Goal: Task Accomplishment & Management: Manage account settings

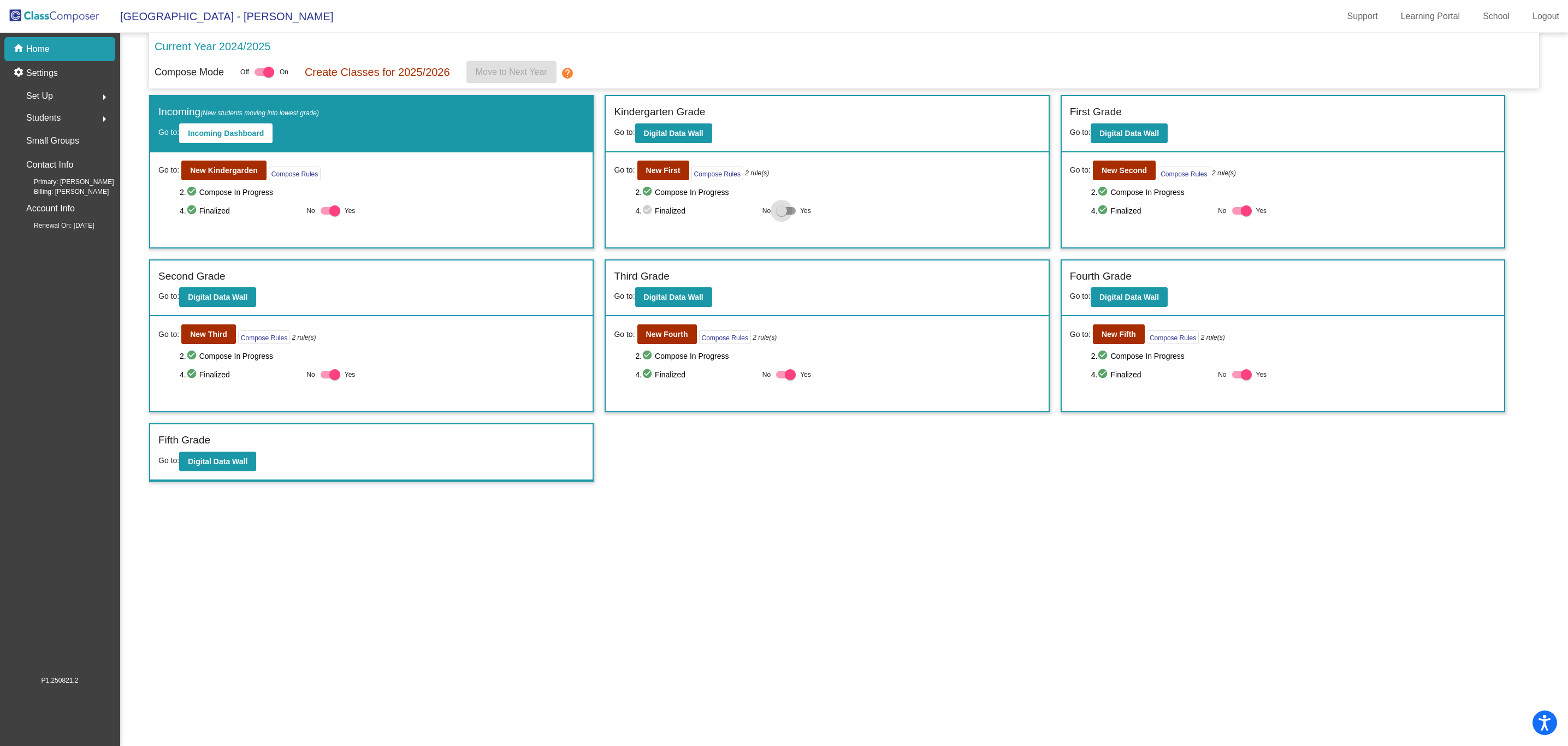
click at [782, 212] on div at bounding box center [782, 211] width 11 height 11
click at [782, 214] on input "Yes" at bounding box center [781, 214] width 1 height 1
checkbox input "true"
click at [497, 67] on span "Move to Next Year" at bounding box center [511, 71] width 71 height 9
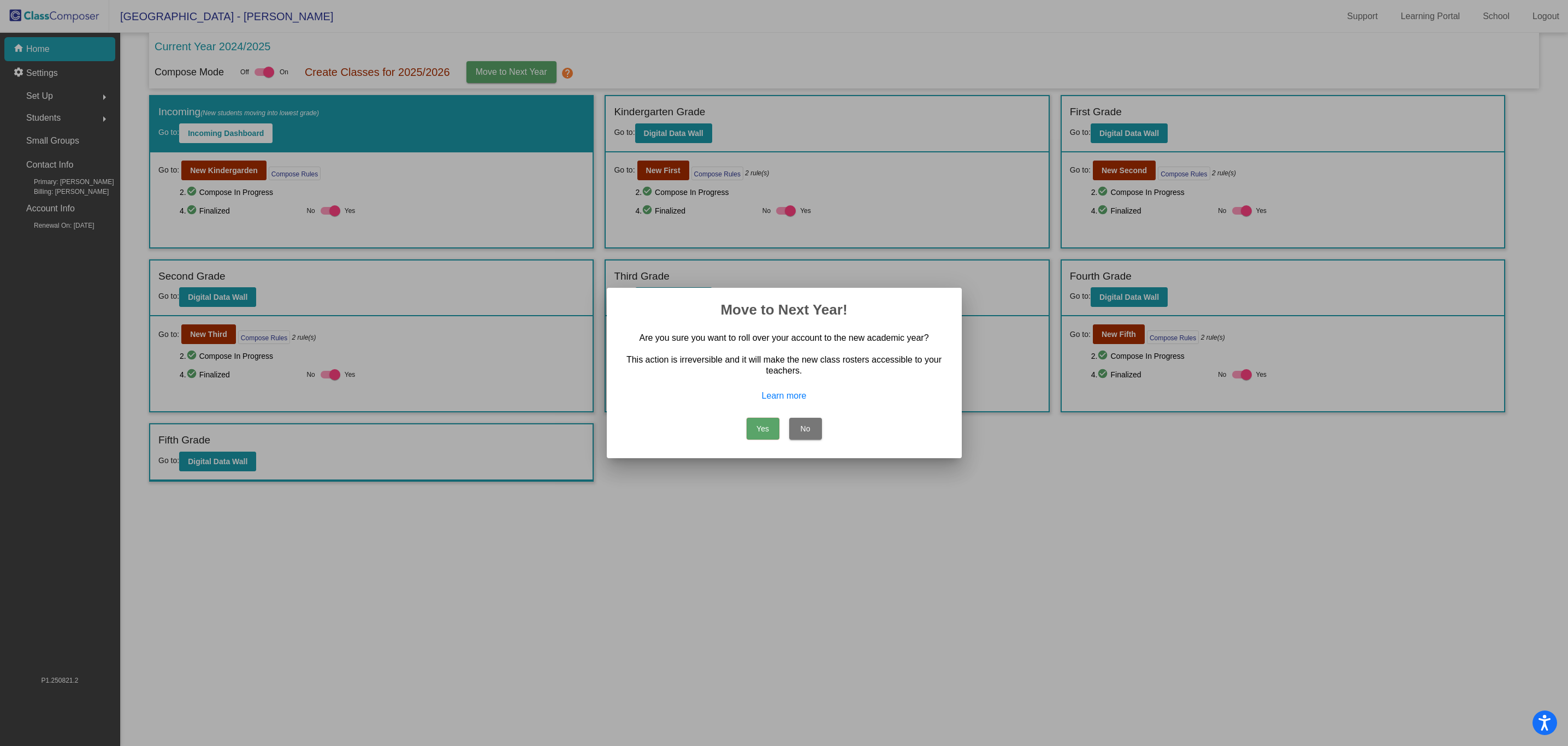
click at [762, 423] on button "Yes" at bounding box center [763, 428] width 33 height 22
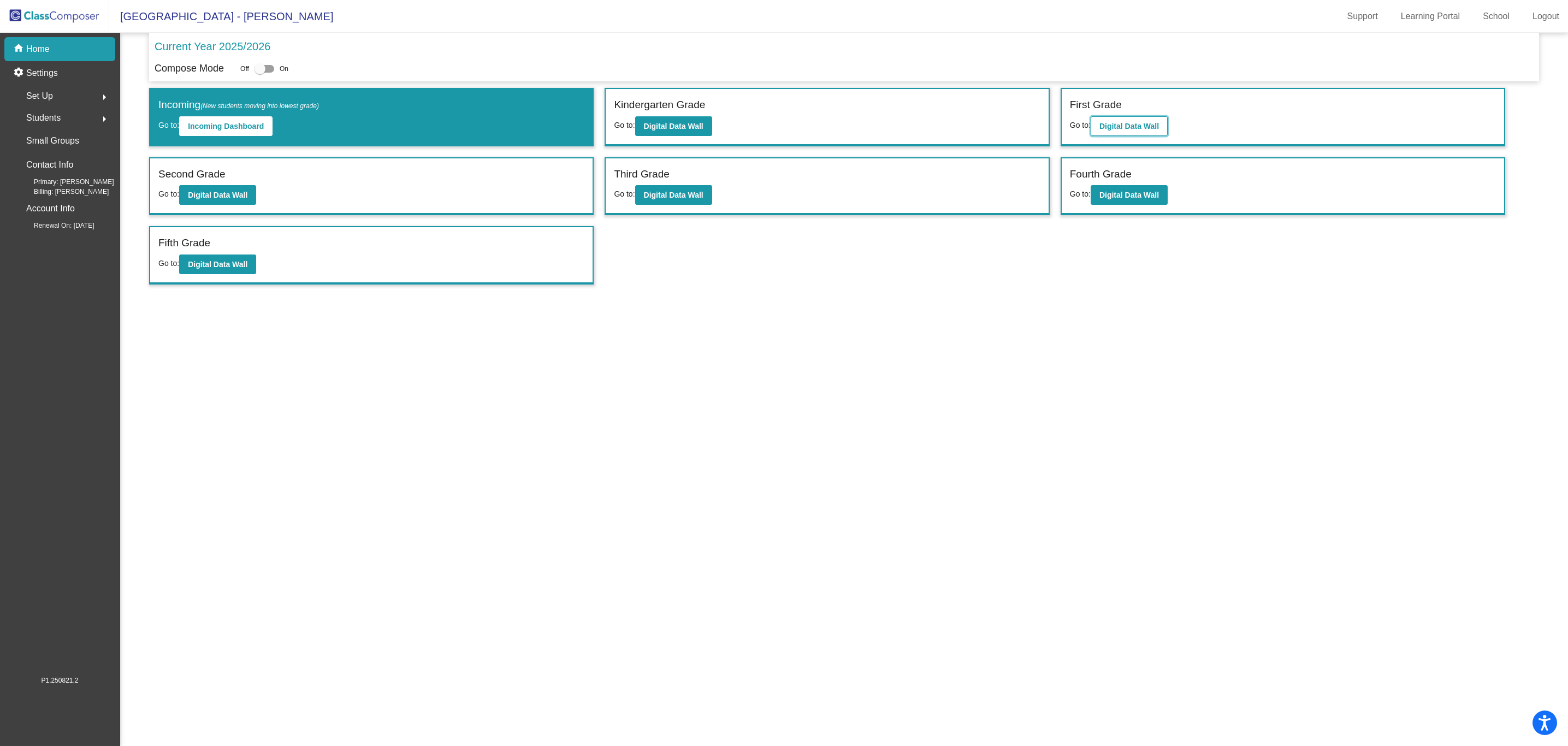
click at [1121, 121] on button "Digital Data Wall" at bounding box center [1129, 126] width 77 height 19
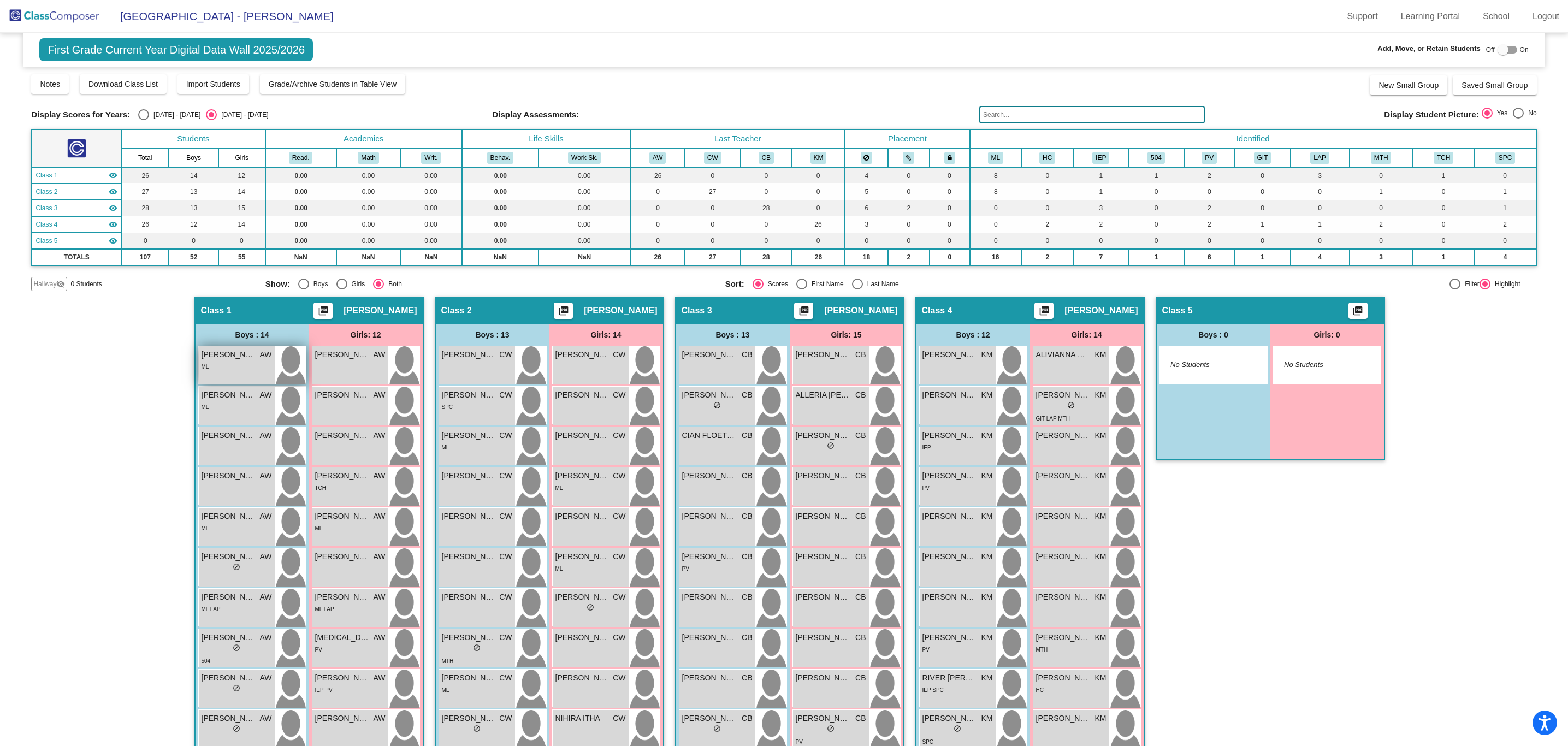
click at [246, 364] on div "ML" at bounding box center [237, 366] width 71 height 12
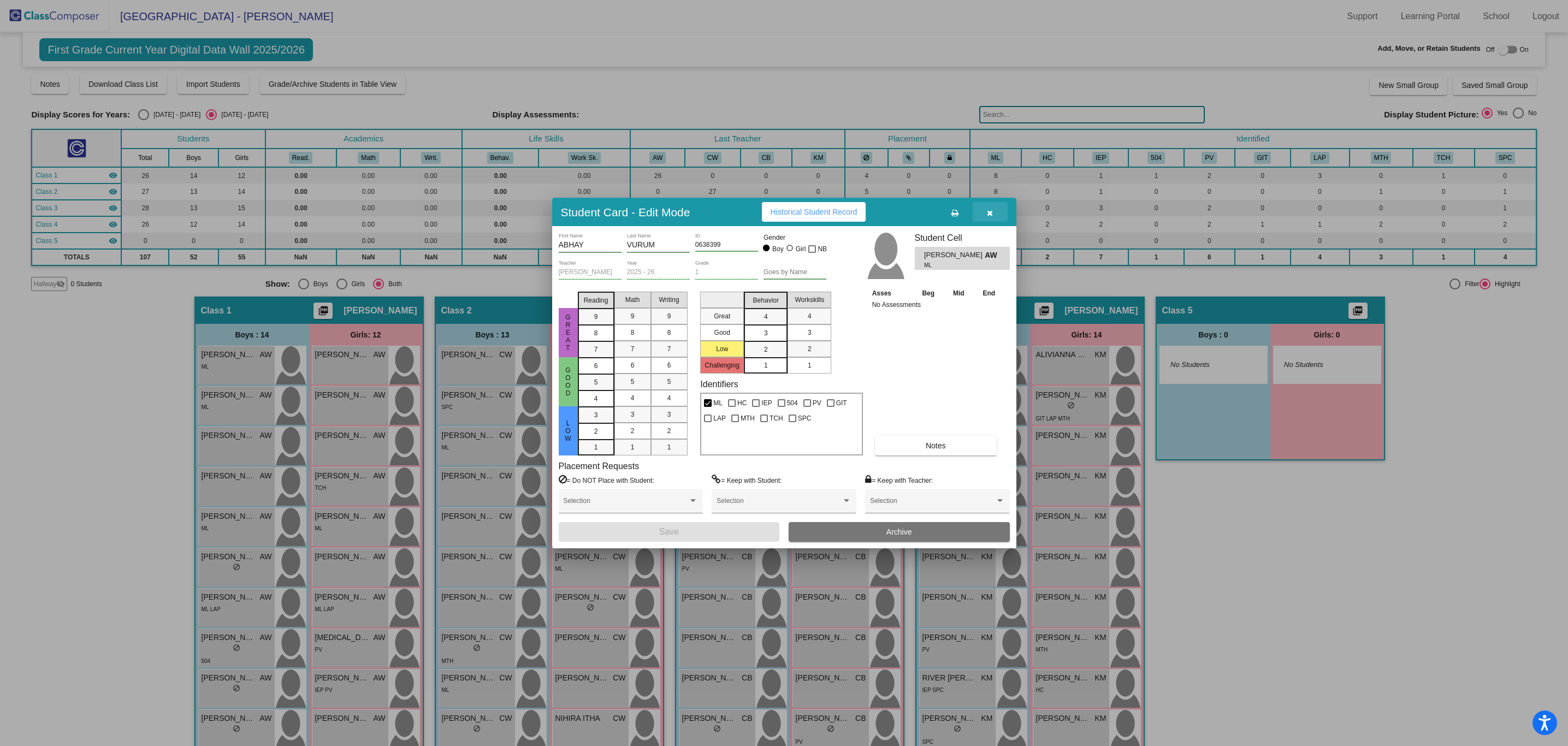
click at [990, 214] on icon "button" at bounding box center [990, 212] width 6 height 8
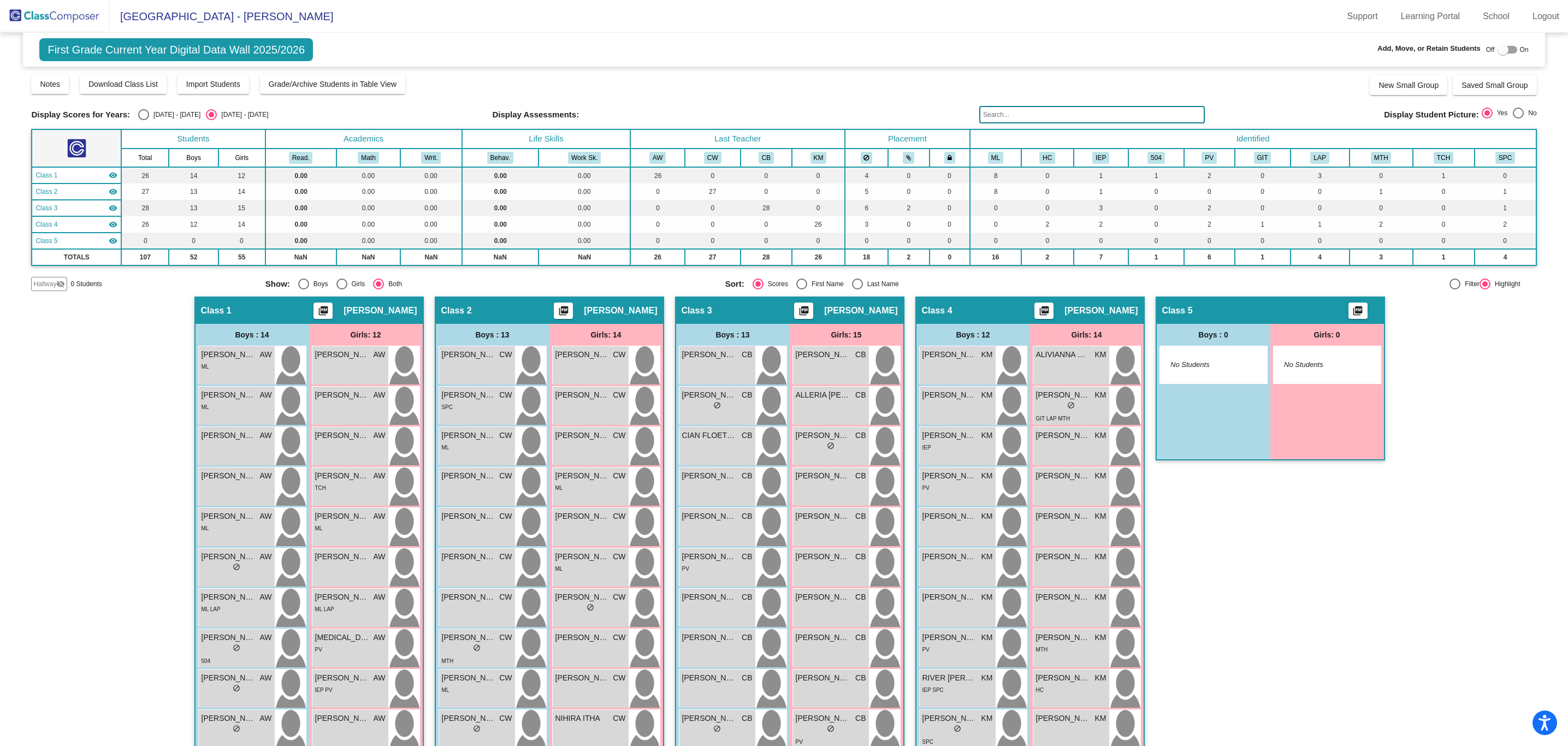
click at [19, 15] on img at bounding box center [54, 16] width 109 height 32
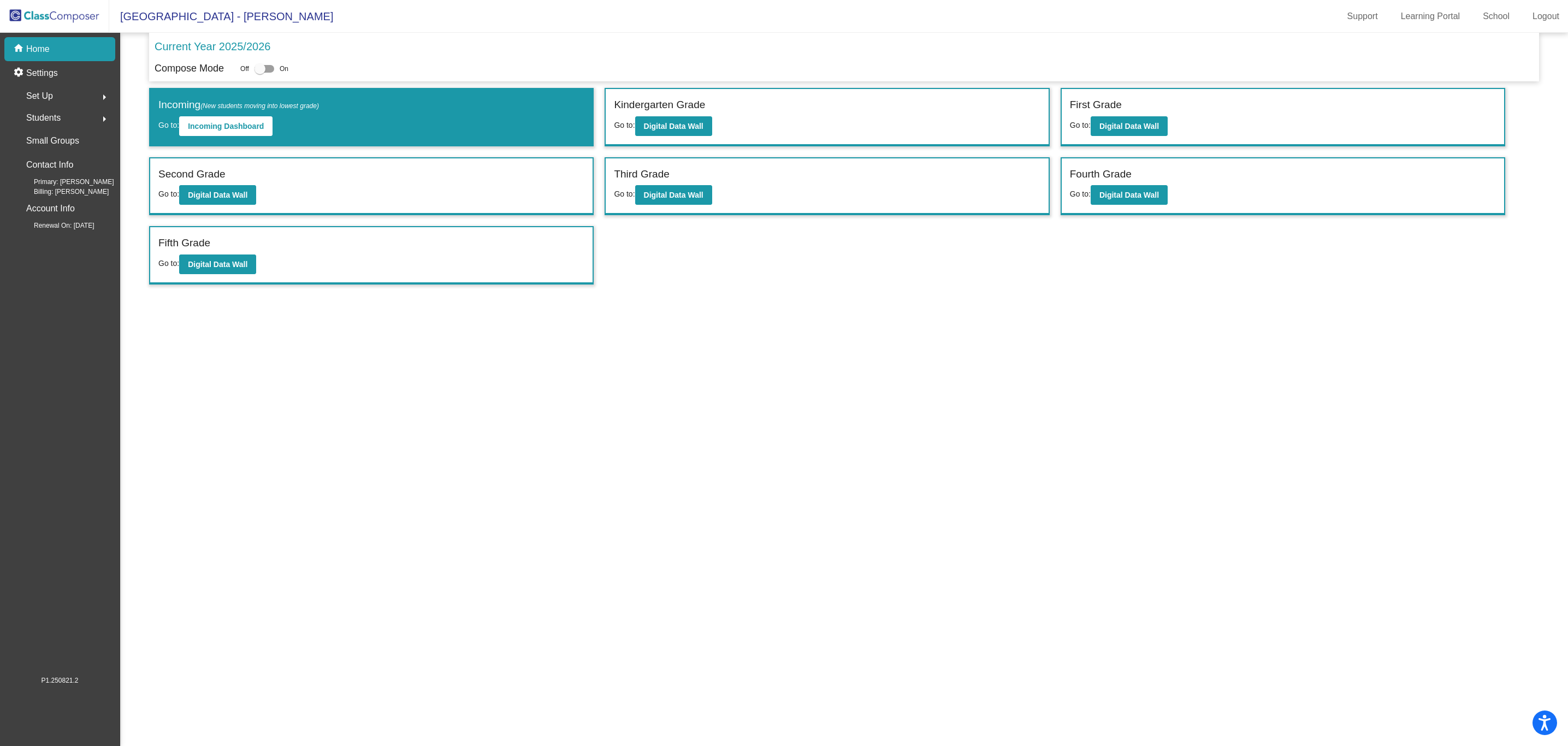
click at [68, 119] on div "Students arrow_right" at bounding box center [63, 117] width 104 height 22
click at [69, 96] on div "Set Up arrow_right" at bounding box center [63, 96] width 104 height 22
click at [54, 169] on div "Users" at bounding box center [35, 167] width 47 height 24
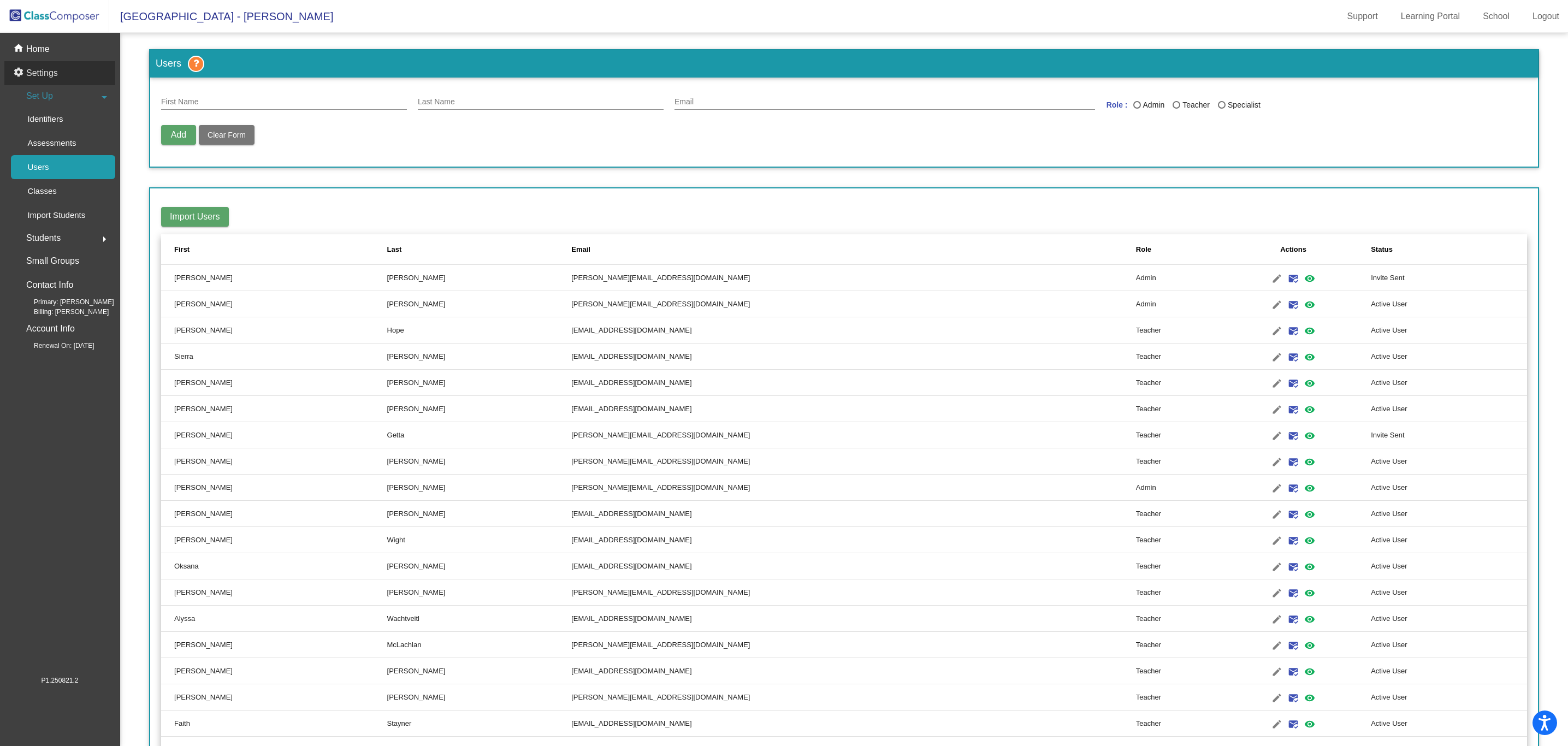
click at [60, 71] on div "settings Settings" at bounding box center [60, 73] width 111 height 24
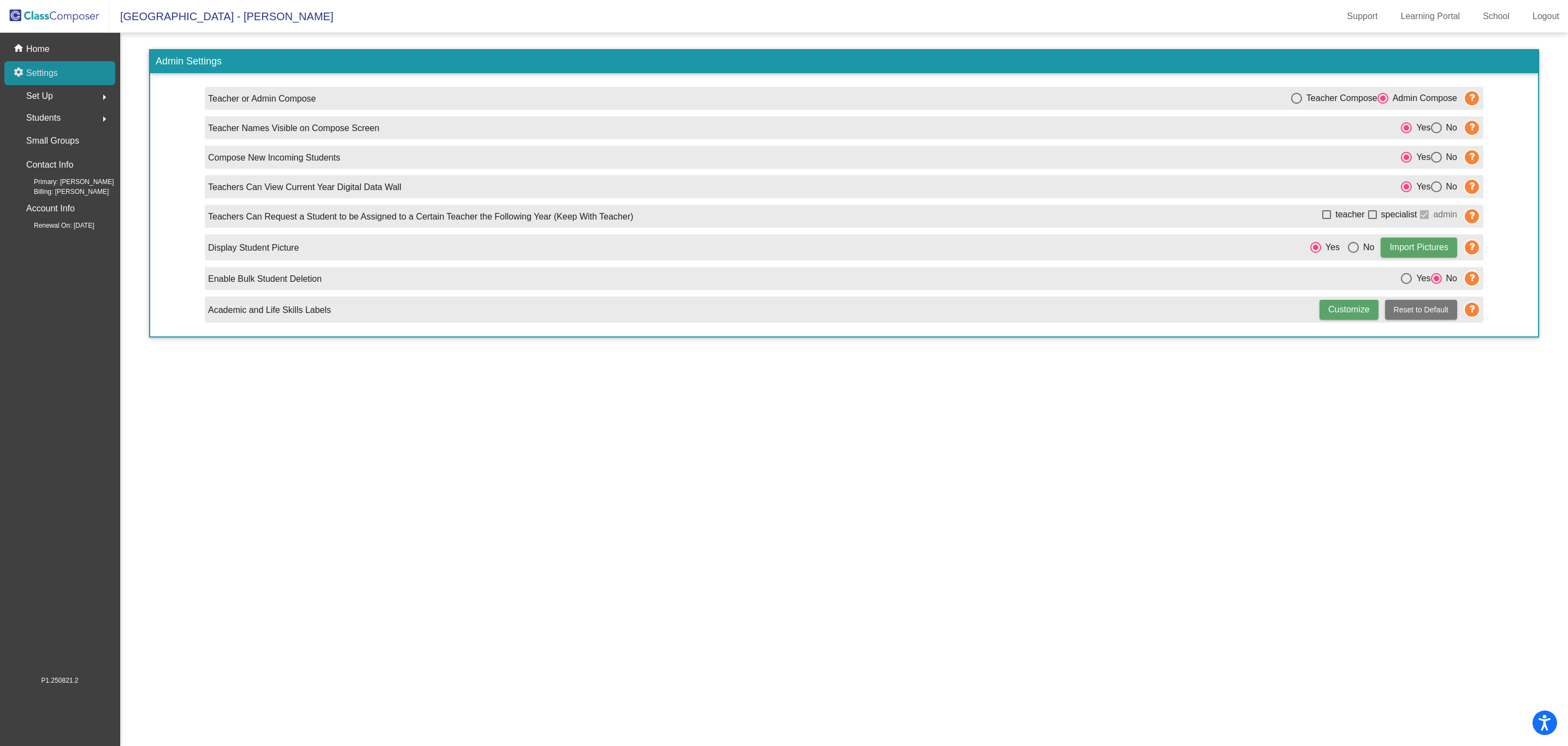
click at [47, 85] on div "settings Settings" at bounding box center [60, 73] width 111 height 24
click at [51, 99] on span "Set Up" at bounding box center [40, 96] width 27 height 15
click at [53, 117] on span "Students" at bounding box center [44, 118] width 35 height 15
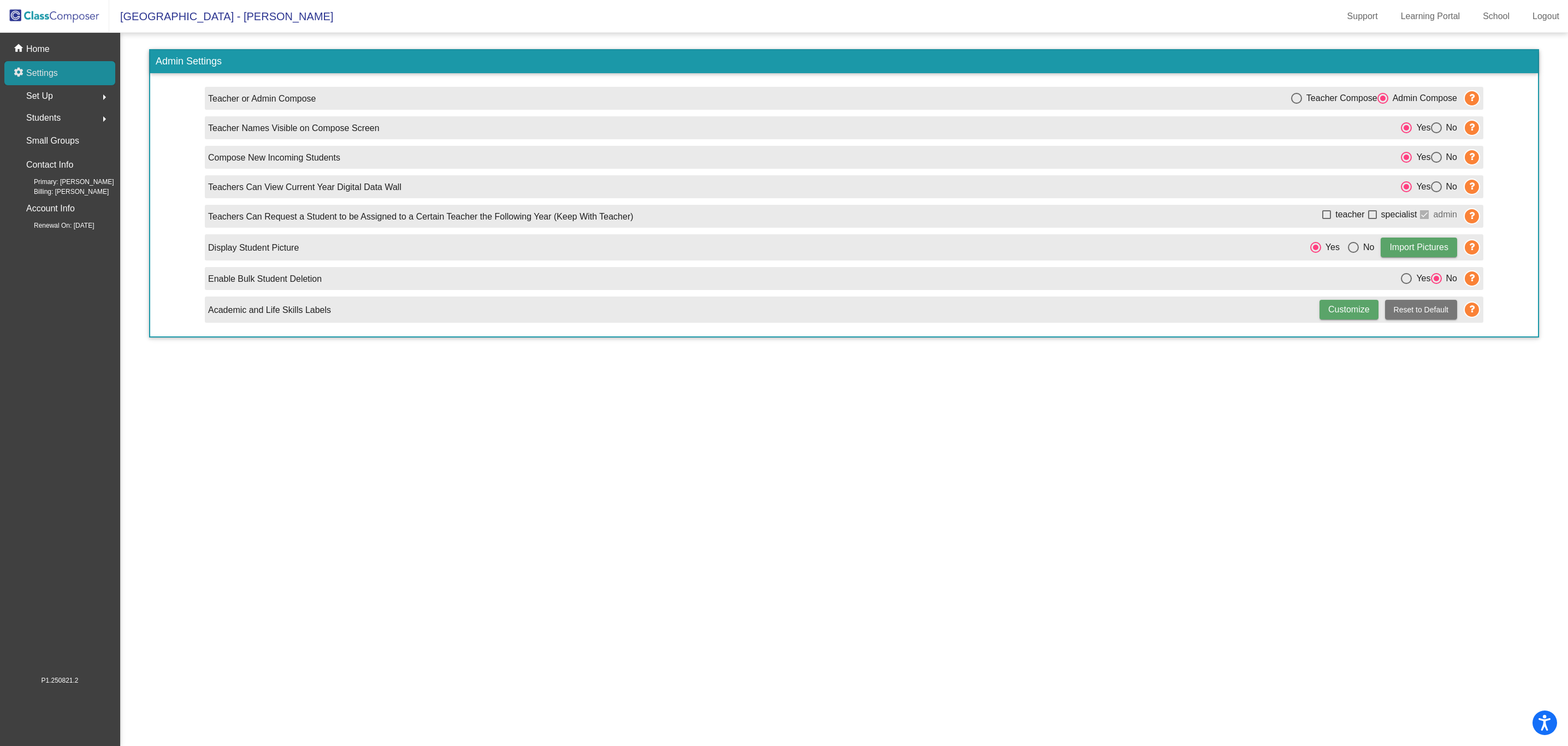
click at [46, 71] on p "Settings" at bounding box center [42, 73] width 32 height 13
drag, startPoint x: 183, startPoint y: 7, endPoint x: 184, endPoint y: 14, distance: 7.1
click at [184, 12] on span "[GEOGRAPHIC_DATA] - [PERSON_NAME]" at bounding box center [221, 16] width 224 height 17
click at [184, 15] on span "[GEOGRAPHIC_DATA] - [PERSON_NAME]" at bounding box center [221, 16] width 224 height 17
drag, startPoint x: 62, startPoint y: 10, endPoint x: 115, endPoint y: 35, distance: 58.6
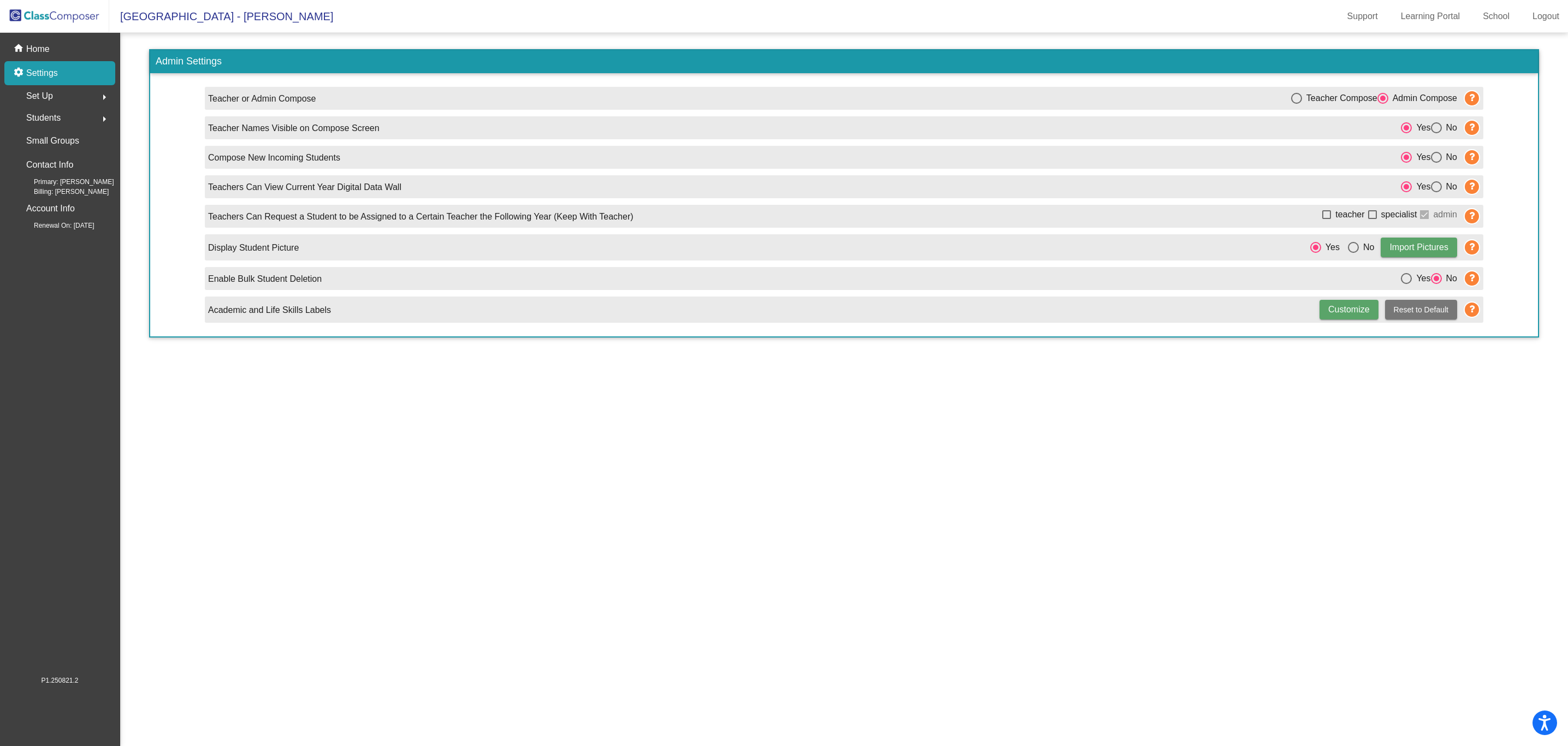
click at [62, 10] on img at bounding box center [54, 16] width 109 height 32
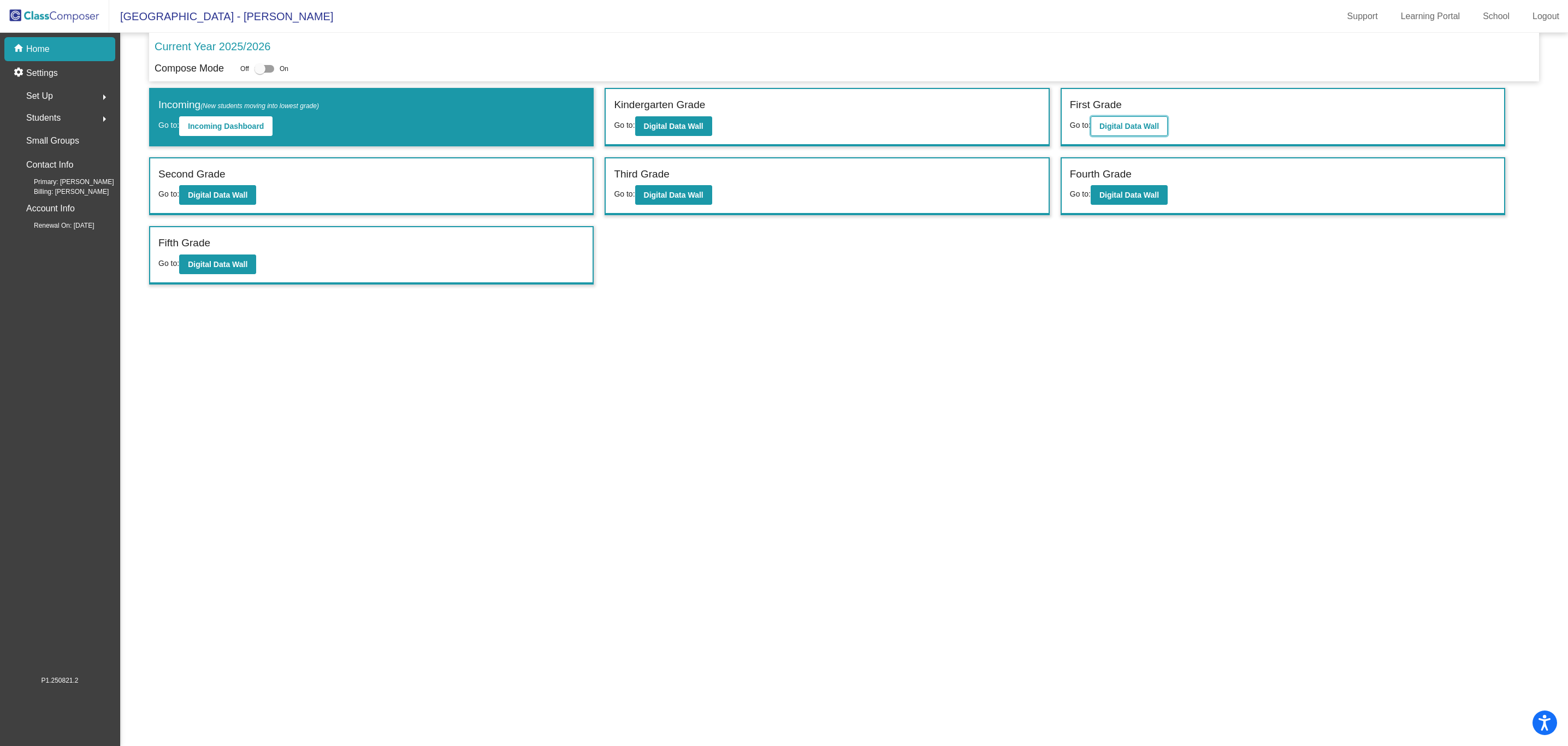
click at [1114, 127] on b "Digital Data Wall" at bounding box center [1129, 126] width 60 height 9
click at [684, 120] on button "Digital Data Wall" at bounding box center [673, 126] width 77 height 19
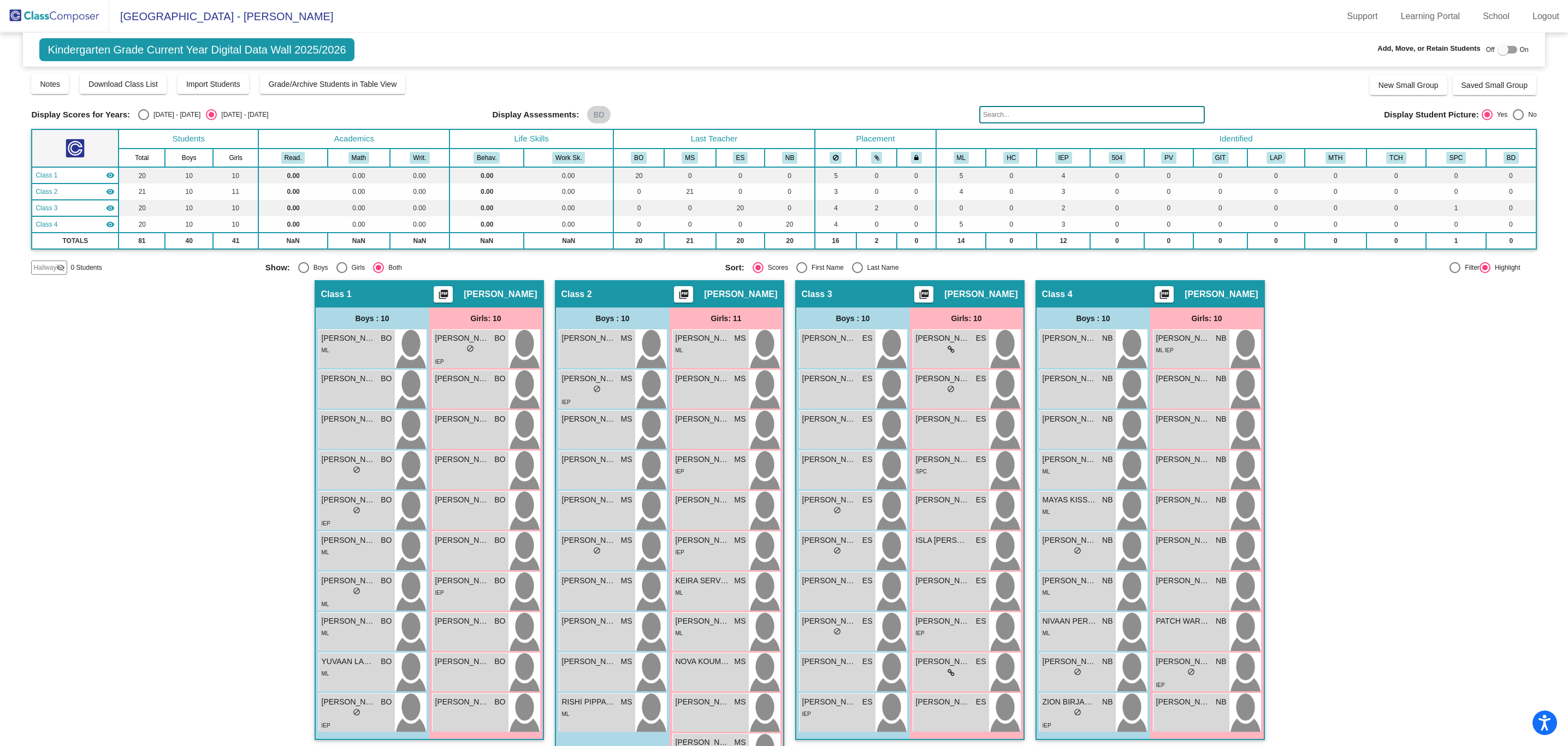
click at [143, 117] on div "Select an option" at bounding box center [144, 115] width 11 height 11
click at [143, 120] on input "[DATE] - [DATE]" at bounding box center [143, 120] width 1 height 1
radio input "true"
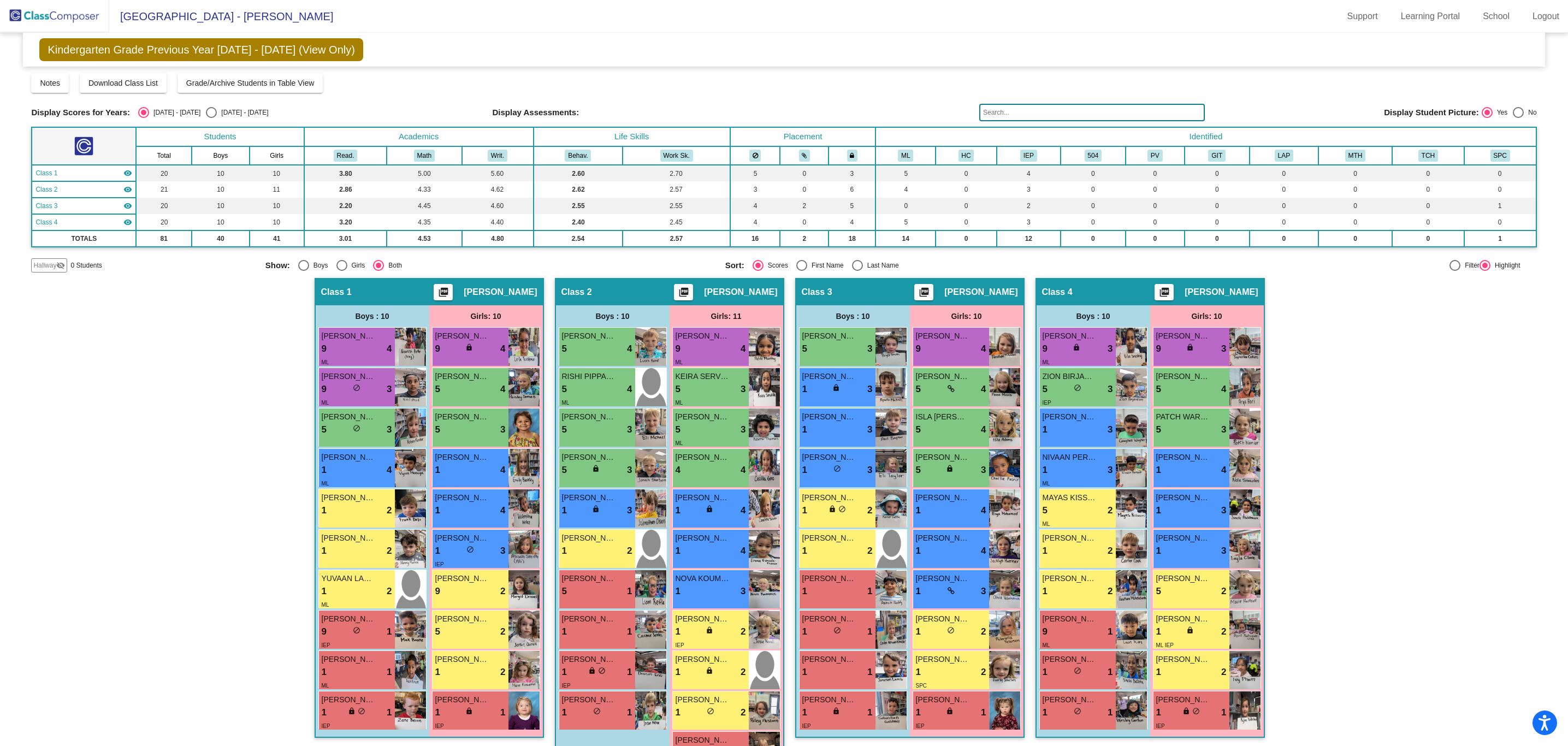
click at [64, 19] on img at bounding box center [54, 16] width 109 height 32
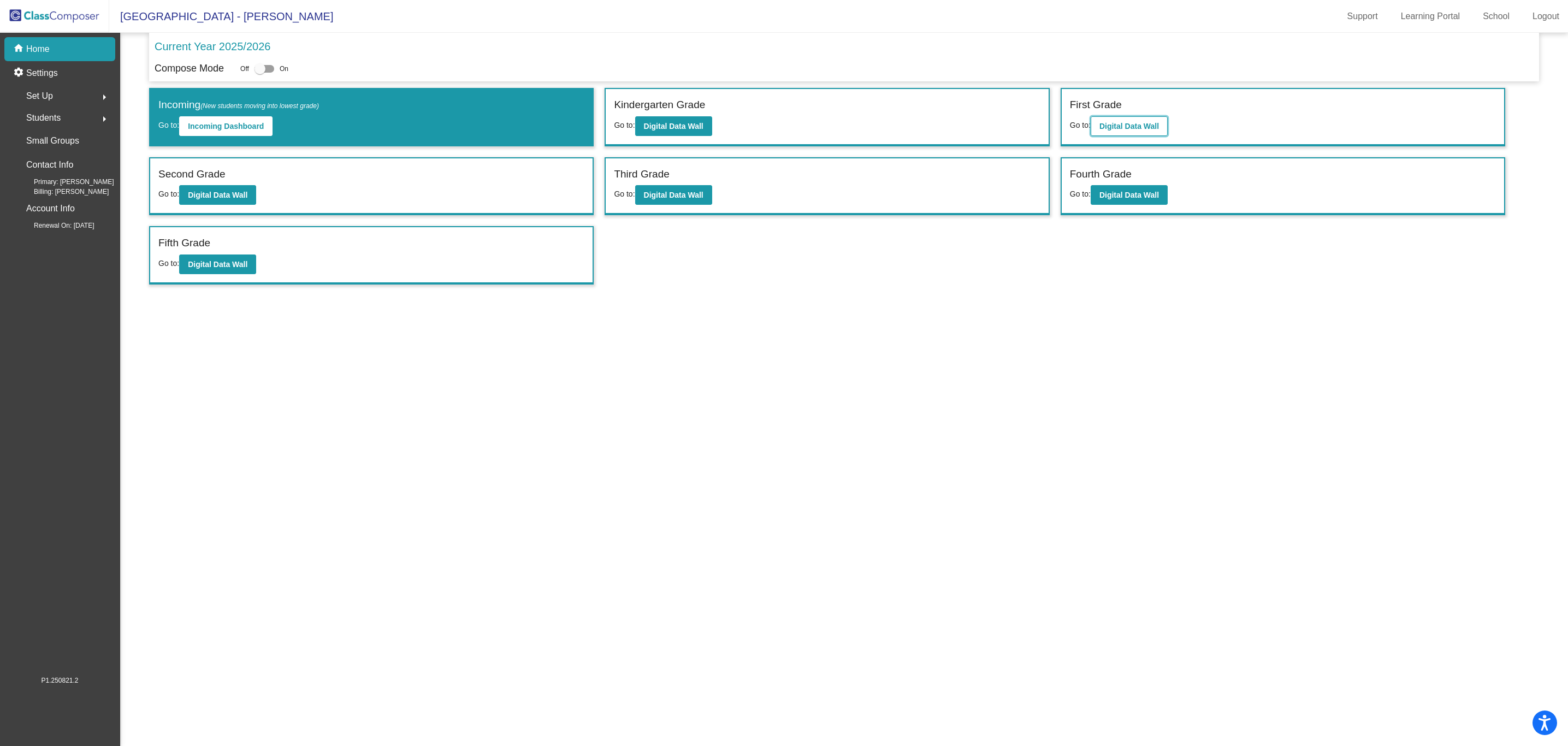
click at [1133, 133] on button "Digital Data Wall" at bounding box center [1129, 126] width 77 height 19
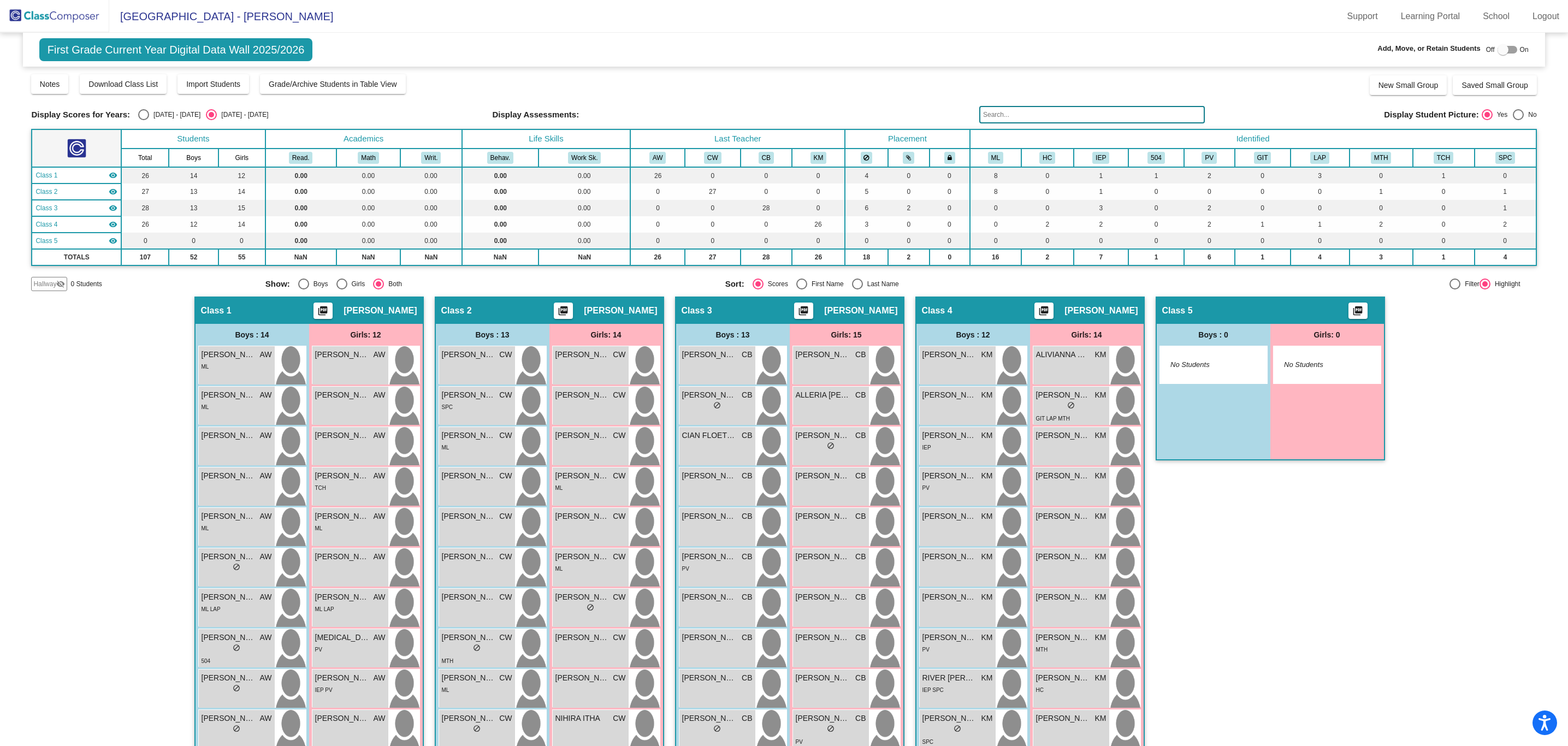
click at [144, 118] on div "Select an option" at bounding box center [144, 115] width 11 height 11
click at [144, 120] on input "[DATE] - [DATE]" at bounding box center [143, 120] width 1 height 1
radio input "true"
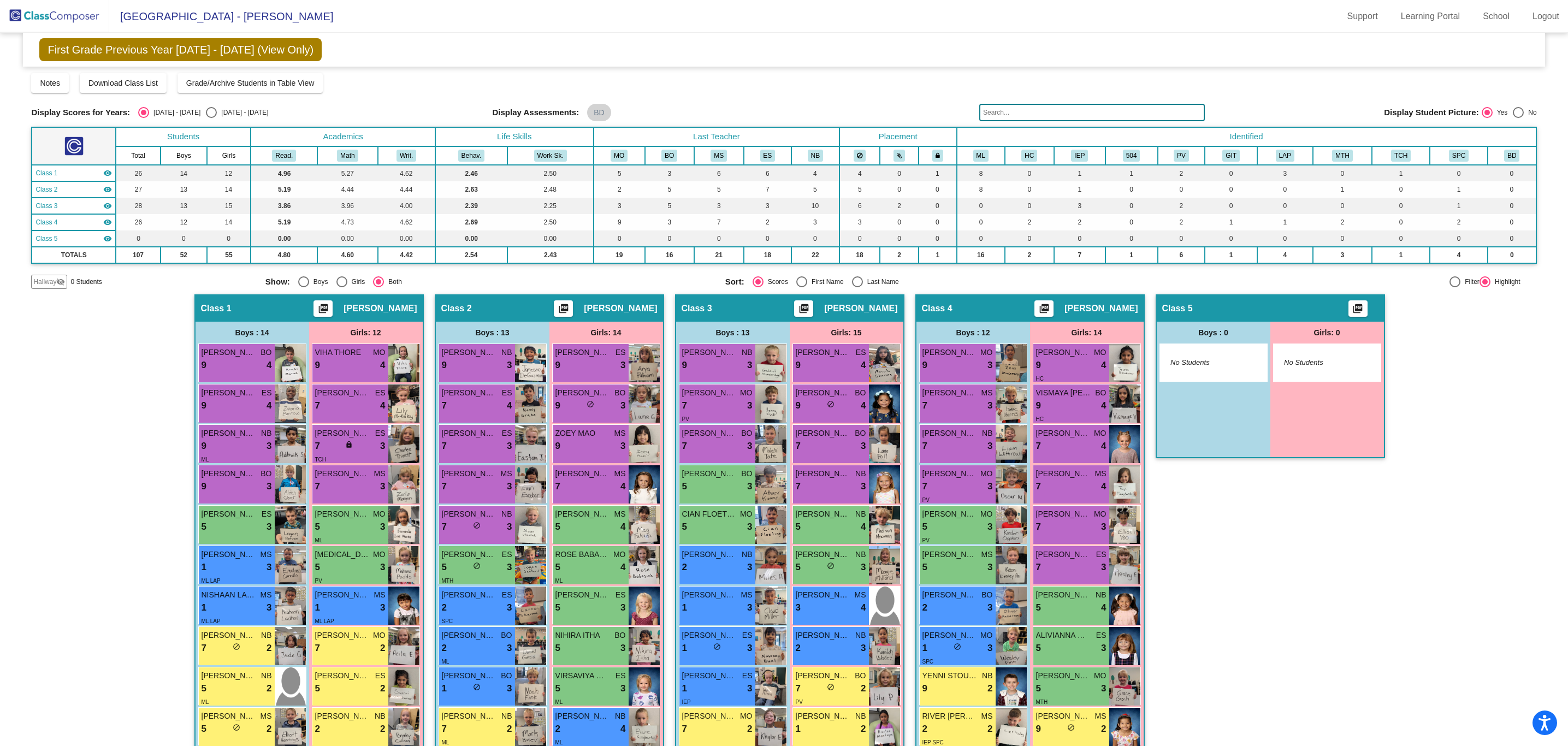
click at [19, 12] on img at bounding box center [54, 16] width 109 height 32
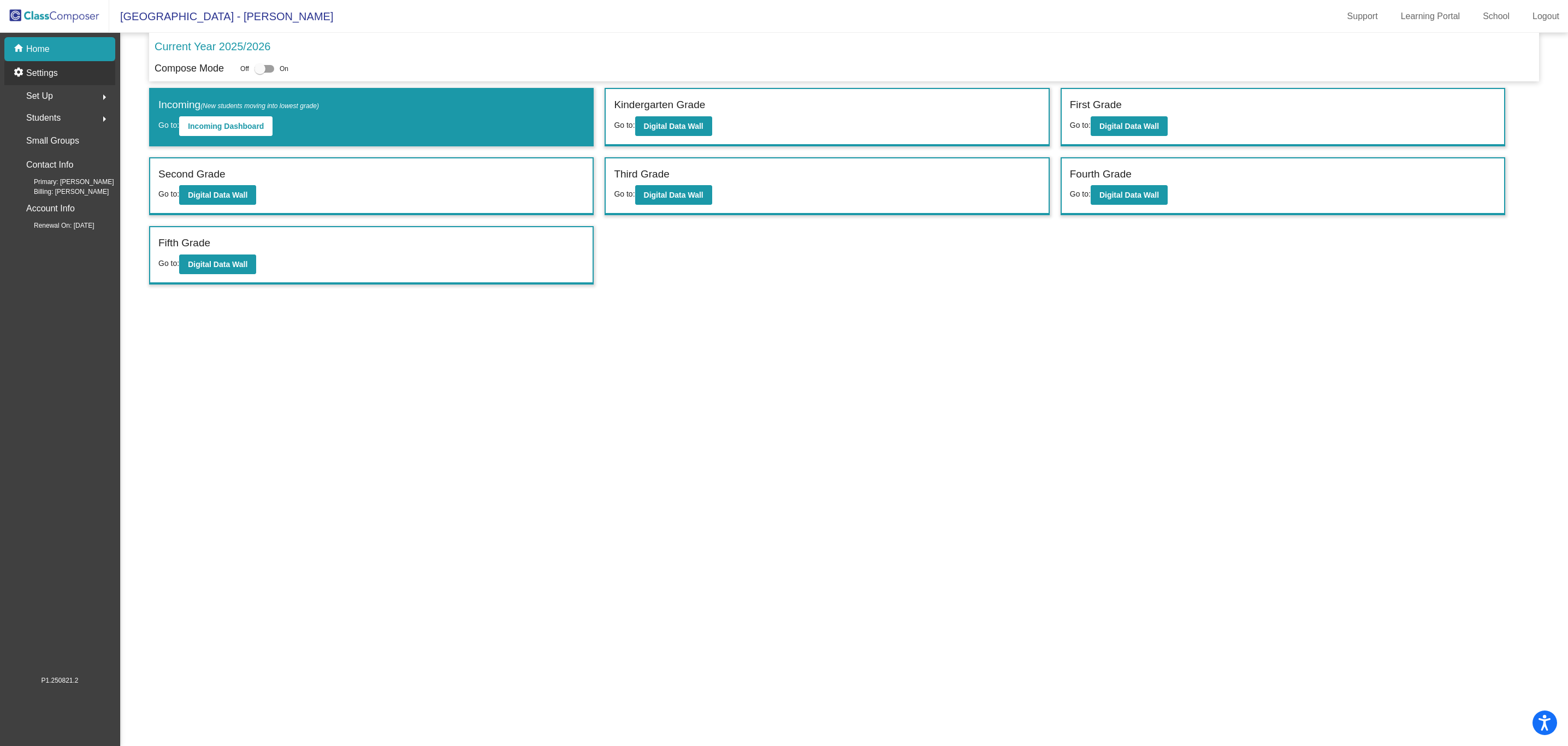
click at [40, 74] on p "Settings" at bounding box center [42, 73] width 32 height 13
